Goal: Information Seeking & Learning: Learn about a topic

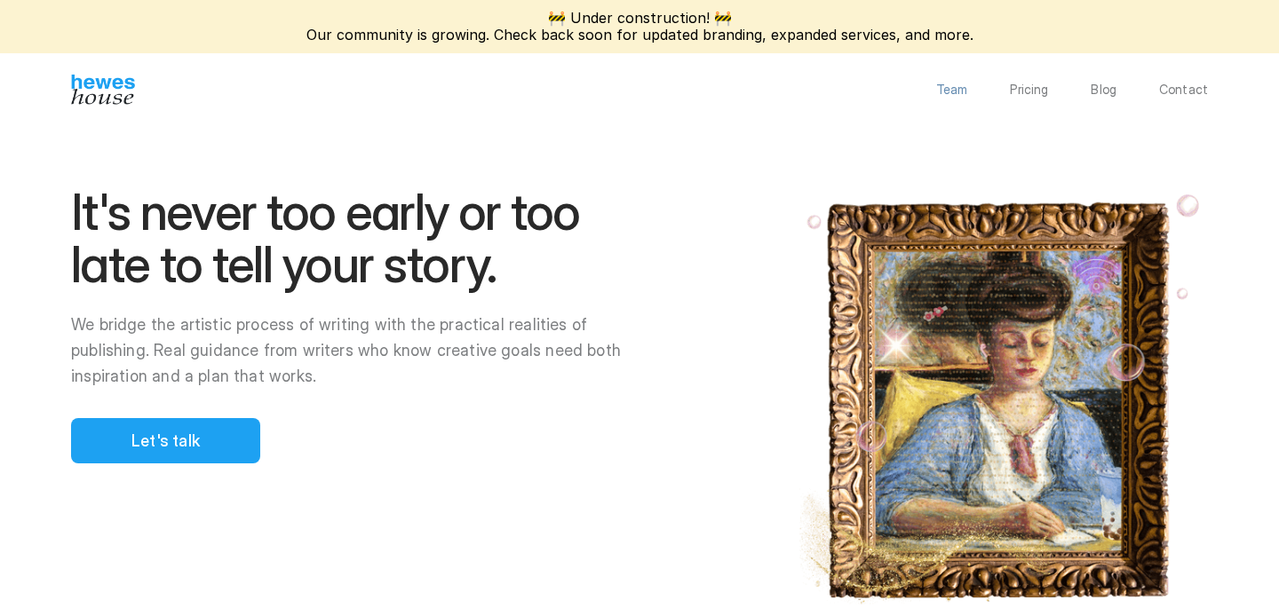
click at [964, 89] on p "Team" at bounding box center [952, 89] width 32 height 12
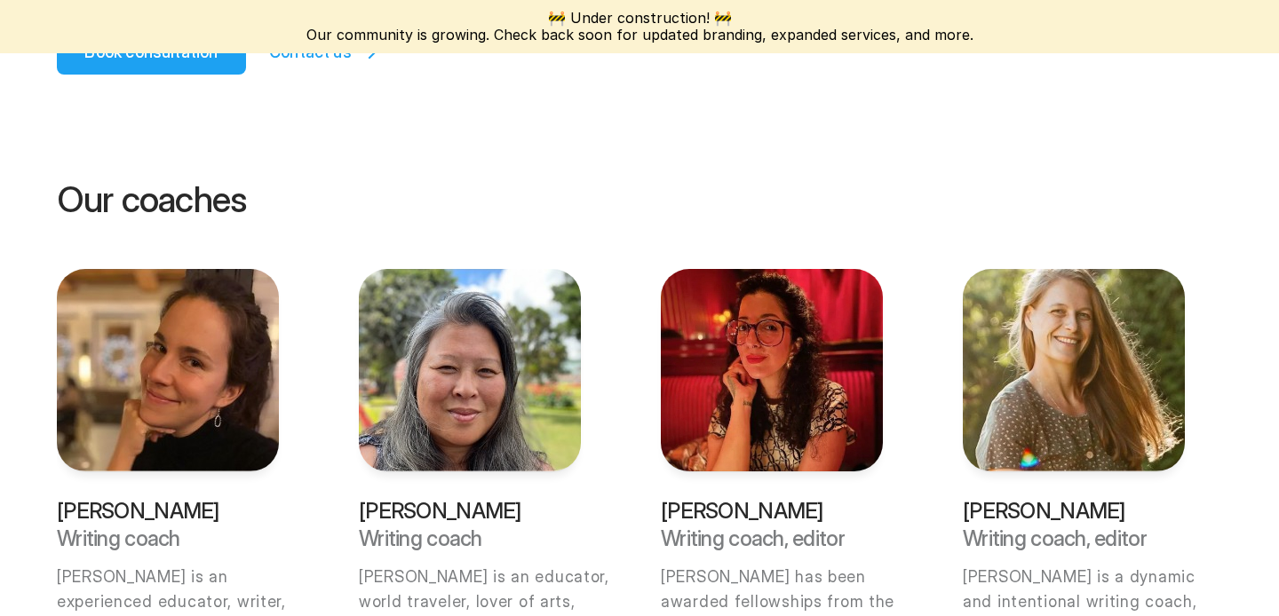
scroll to position [559, 0]
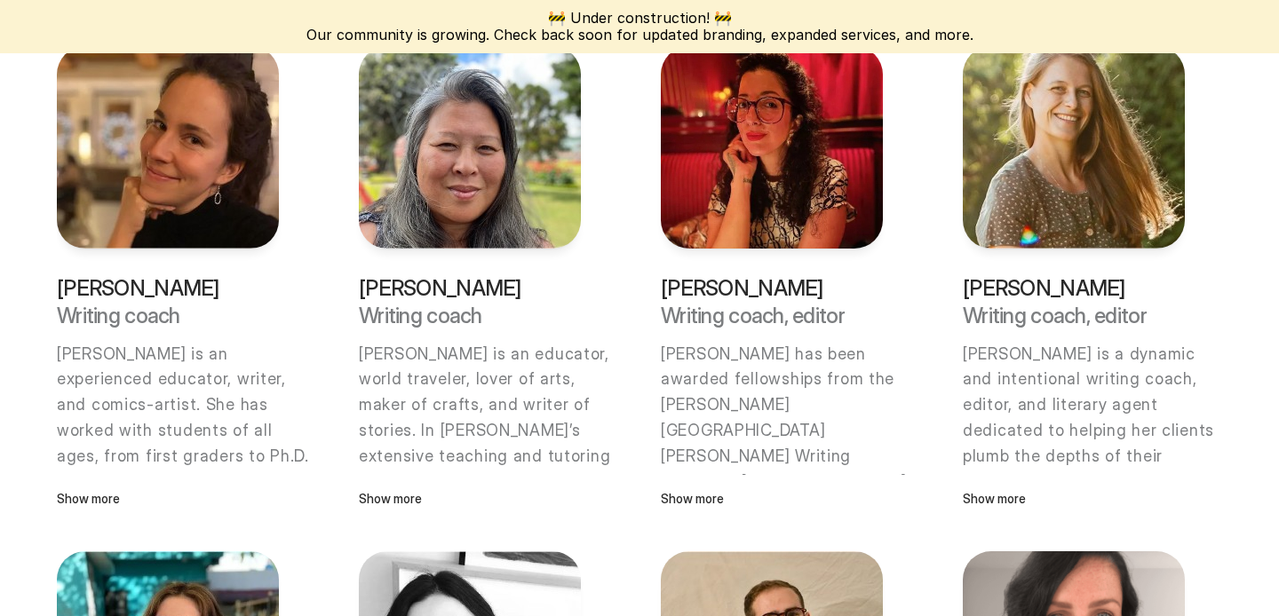
click at [811, 182] on img at bounding box center [772, 147] width 222 height 203
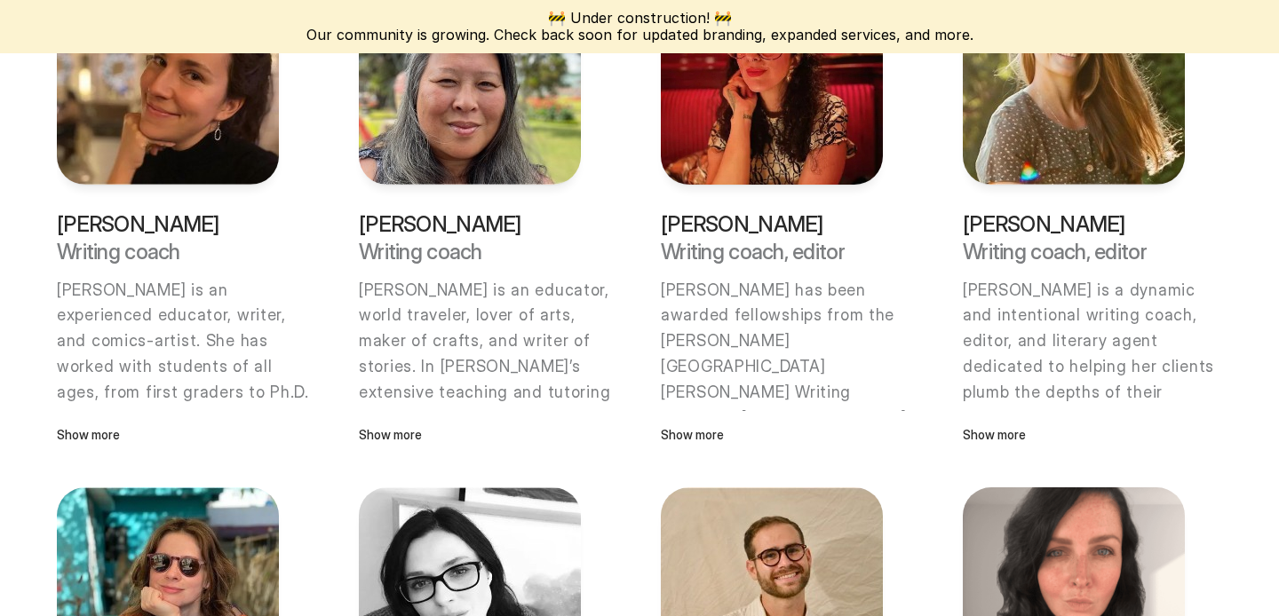
scroll to position [667, 0]
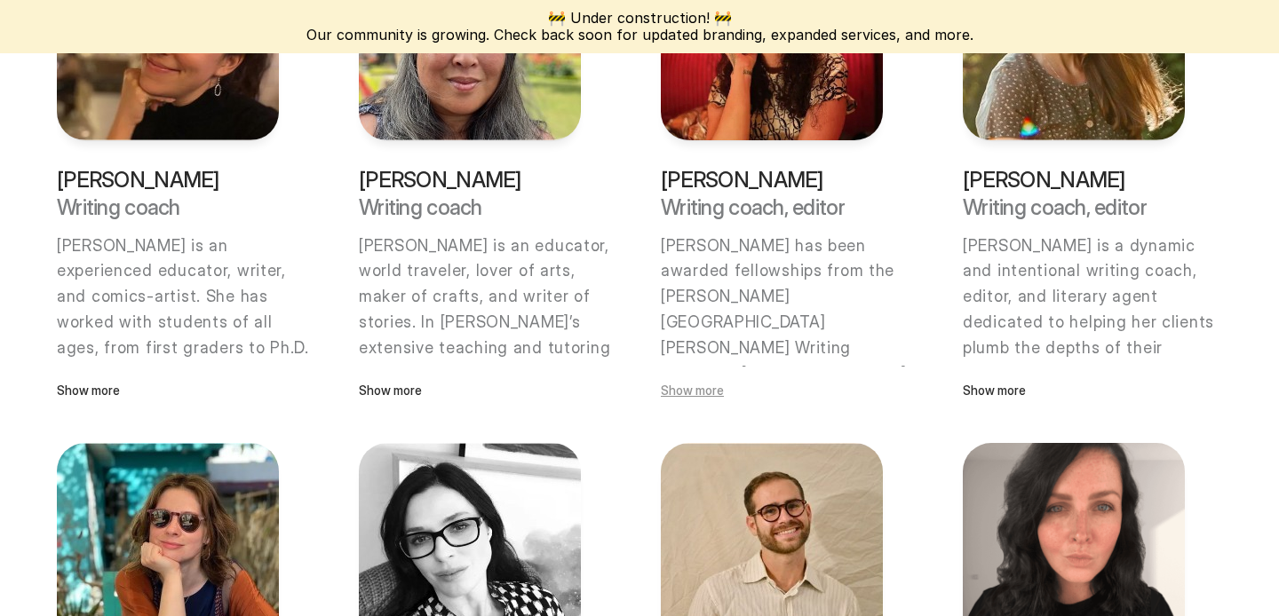
click at [699, 394] on p "Show more" at bounding box center [772, 391] width 222 height 20
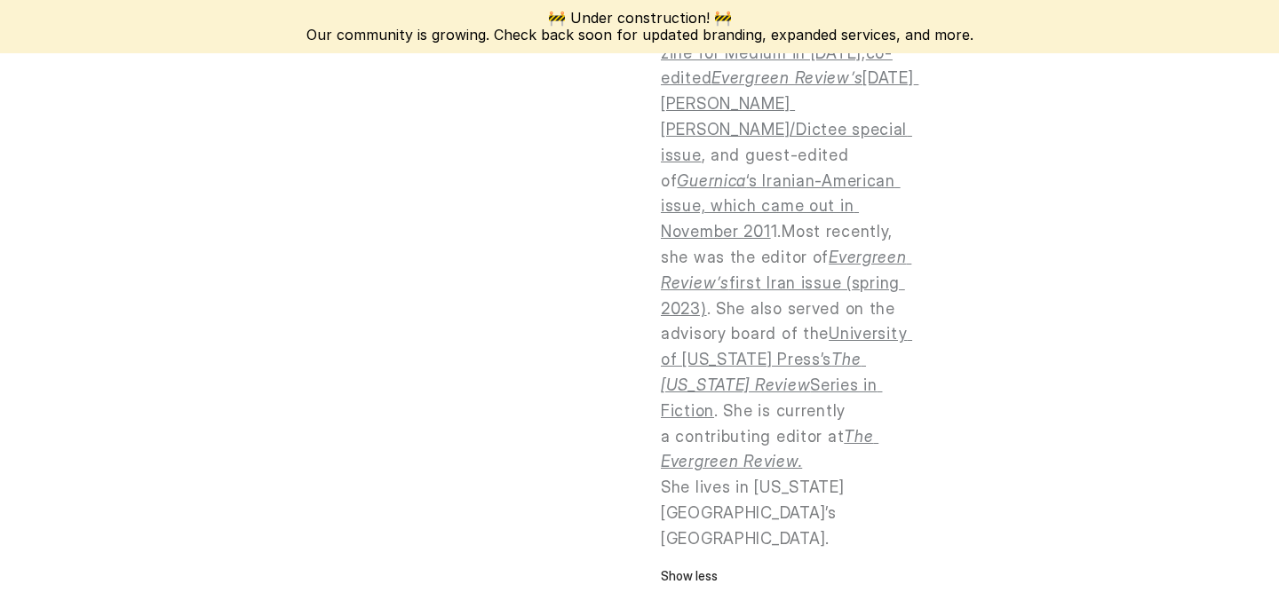
scroll to position [7508, 0]
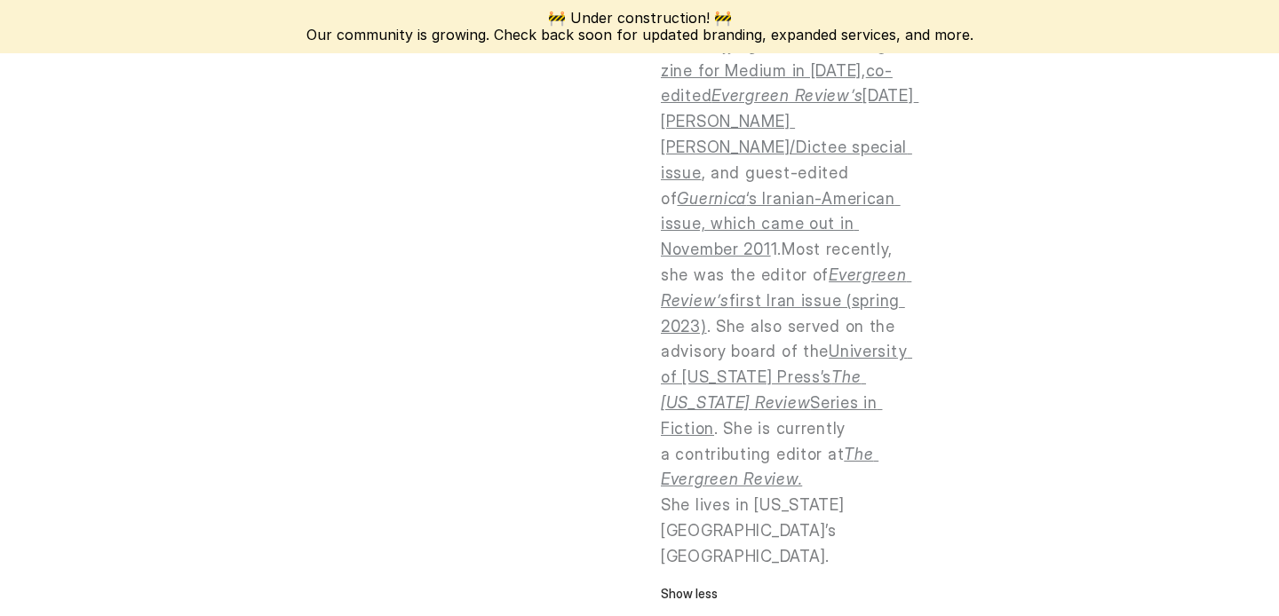
scroll to position [7782, 0]
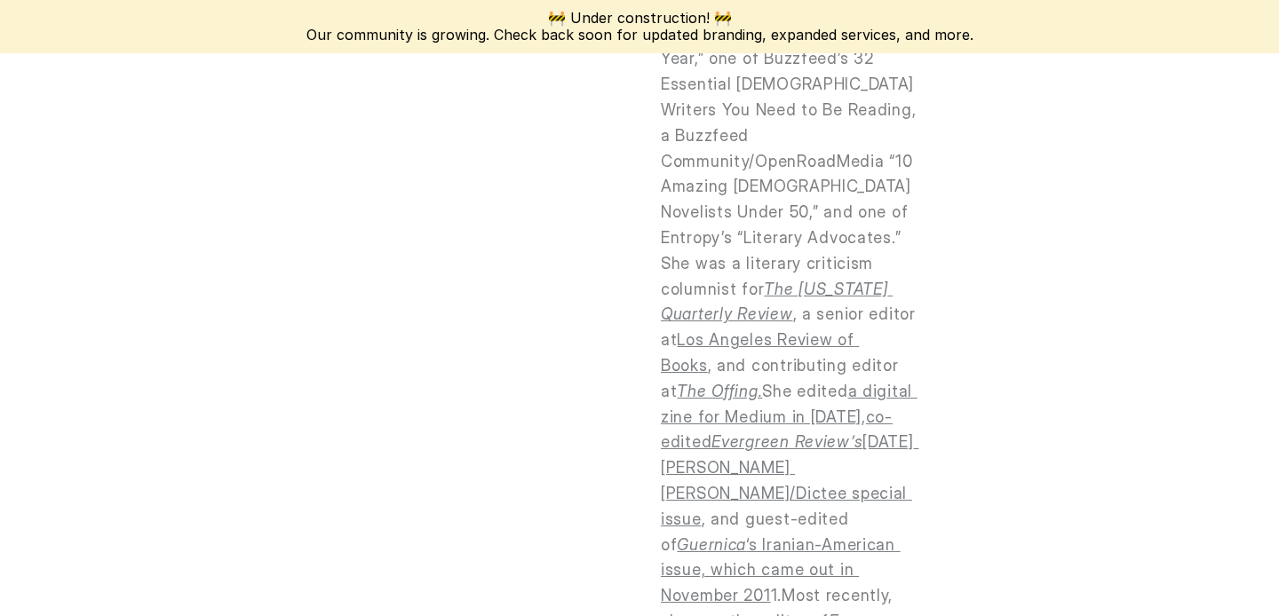
scroll to position [7417, 0]
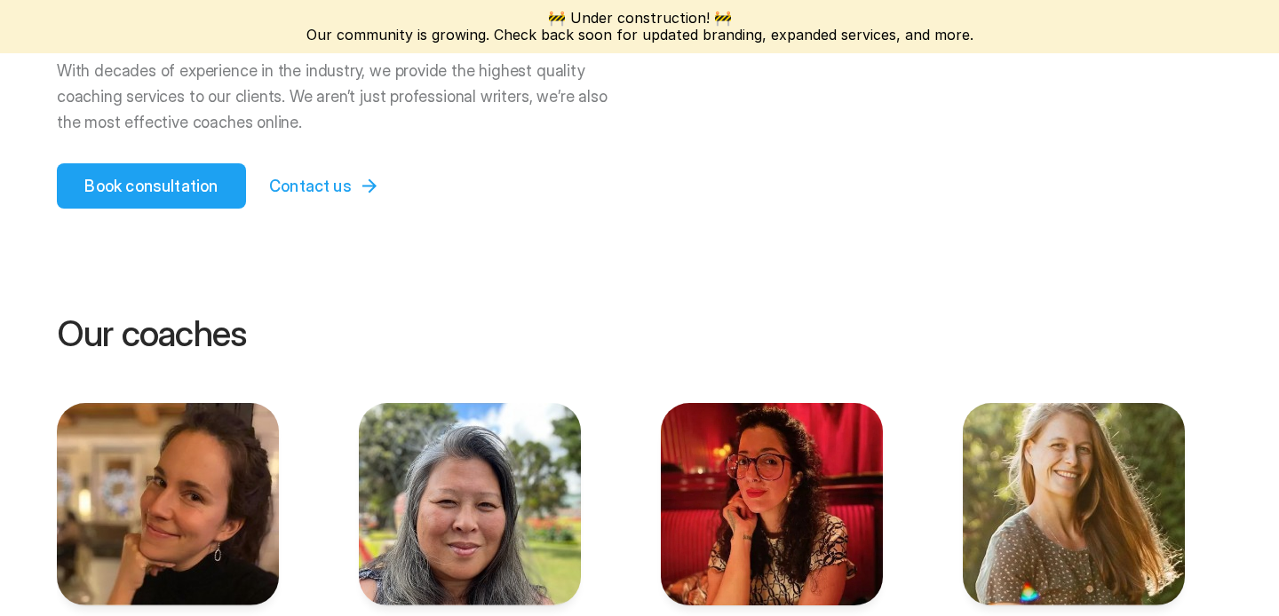
scroll to position [0, 0]
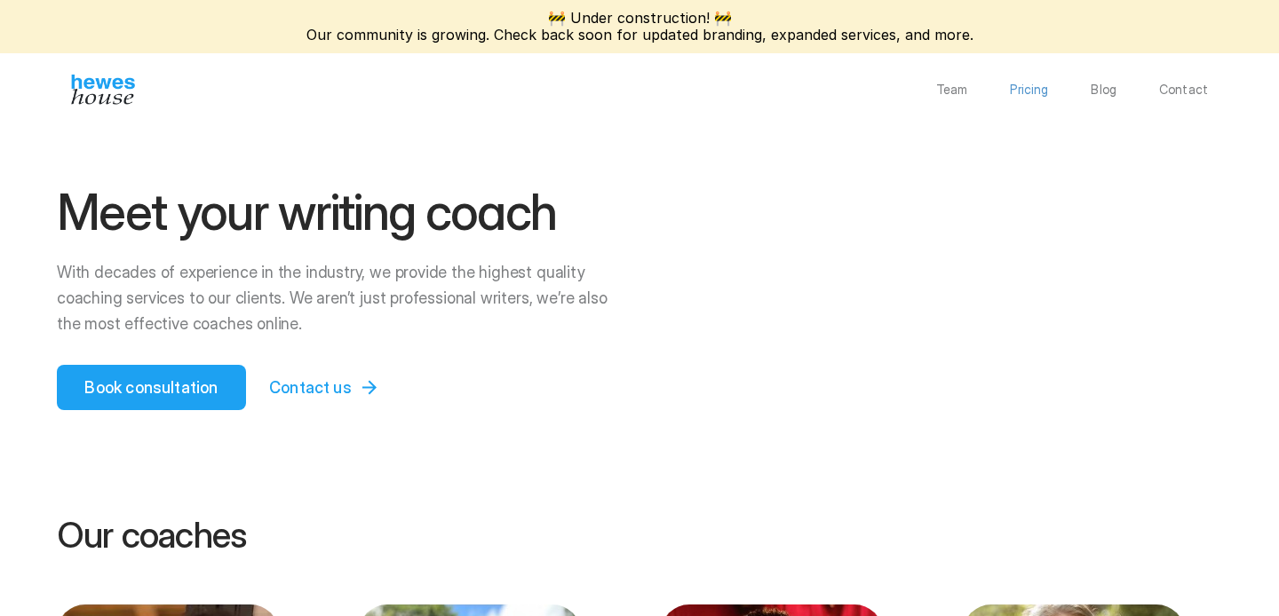
click at [1038, 93] on p "Pricing" at bounding box center [1029, 89] width 38 height 12
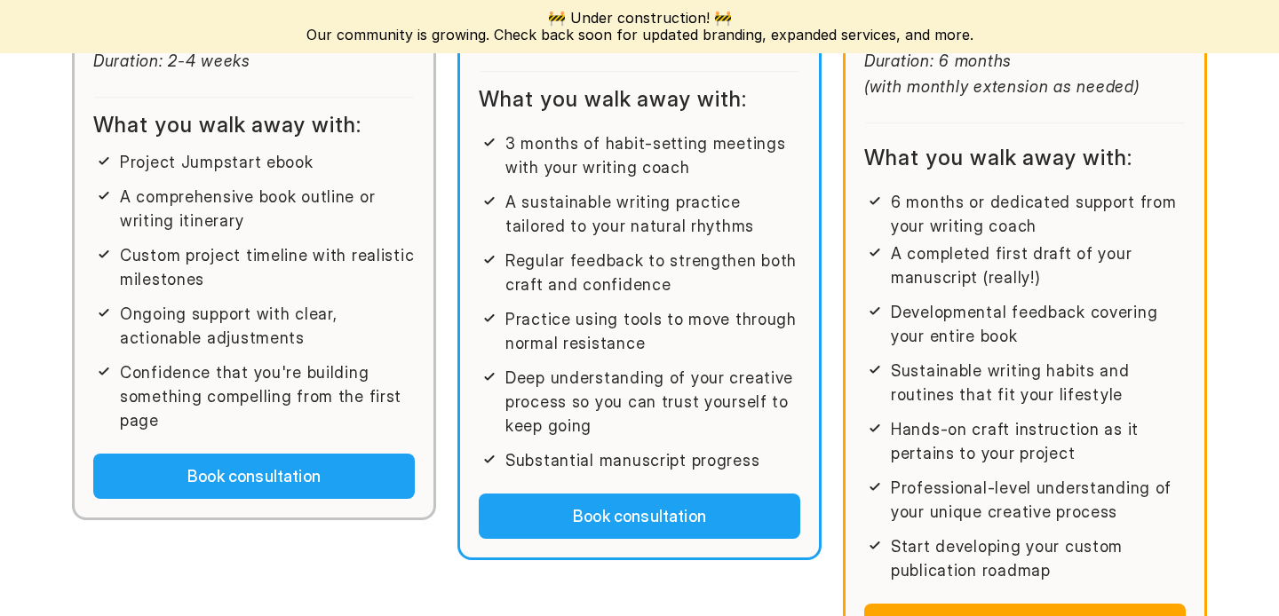
scroll to position [769, 0]
